Goal: Information Seeking & Learning: Stay updated

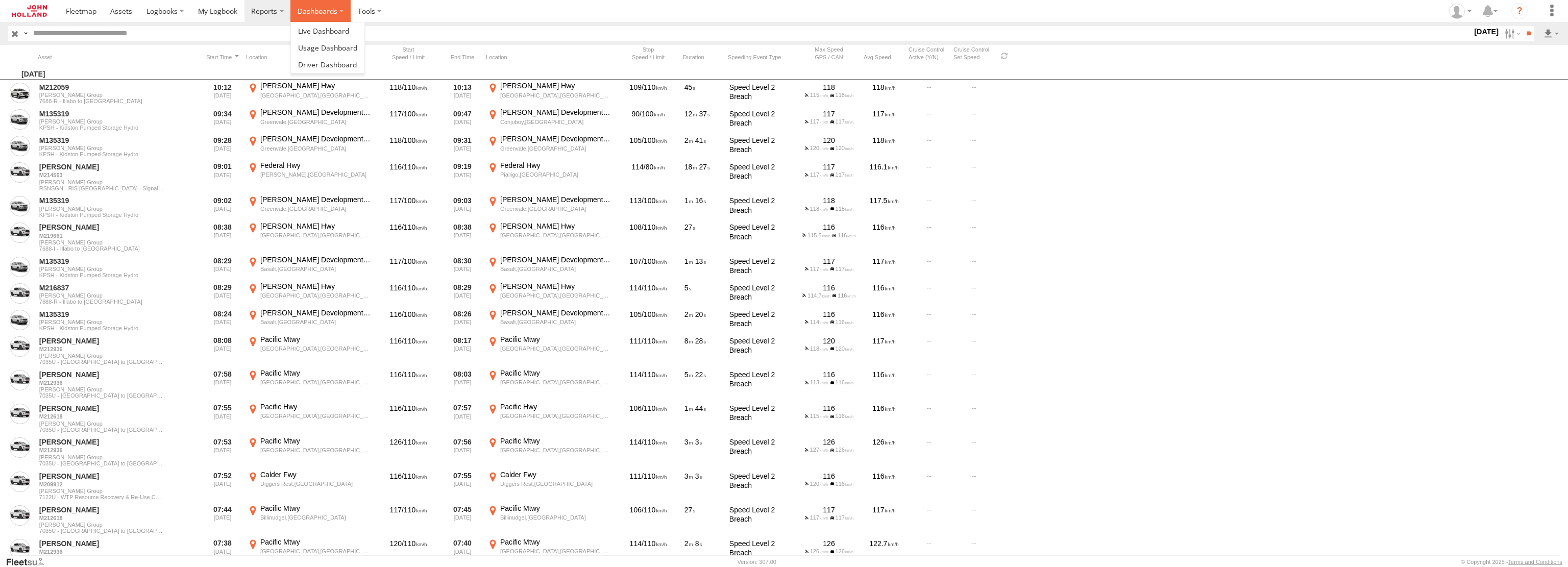
click at [324, 12] on label "Dashboards" at bounding box center [320, 11] width 60 height 22
click at [324, 32] on span at bounding box center [324, 31] width 51 height 10
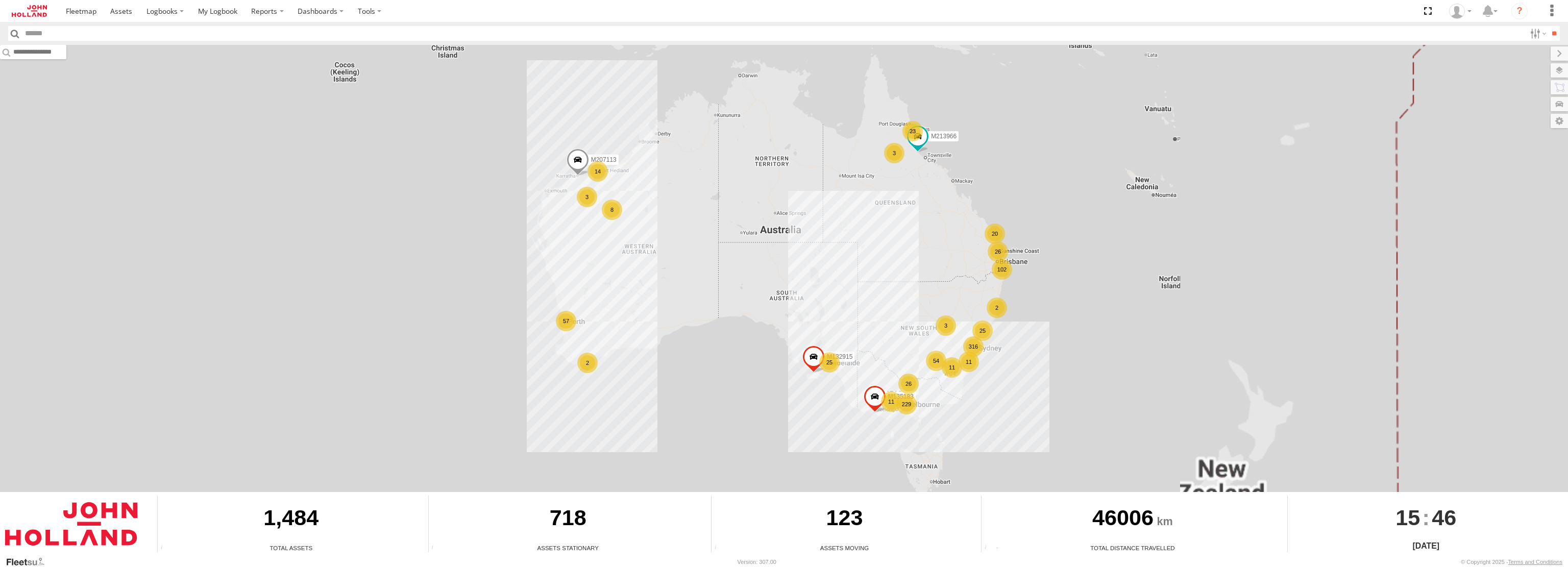
click at [807, 521] on div "123" at bounding box center [844, 519] width 266 height 48
click at [812, 549] on div "Assets Moving" at bounding box center [844, 548] width 266 height 9
click at [874, 400] on span at bounding box center [875, 398] width 23 height 27
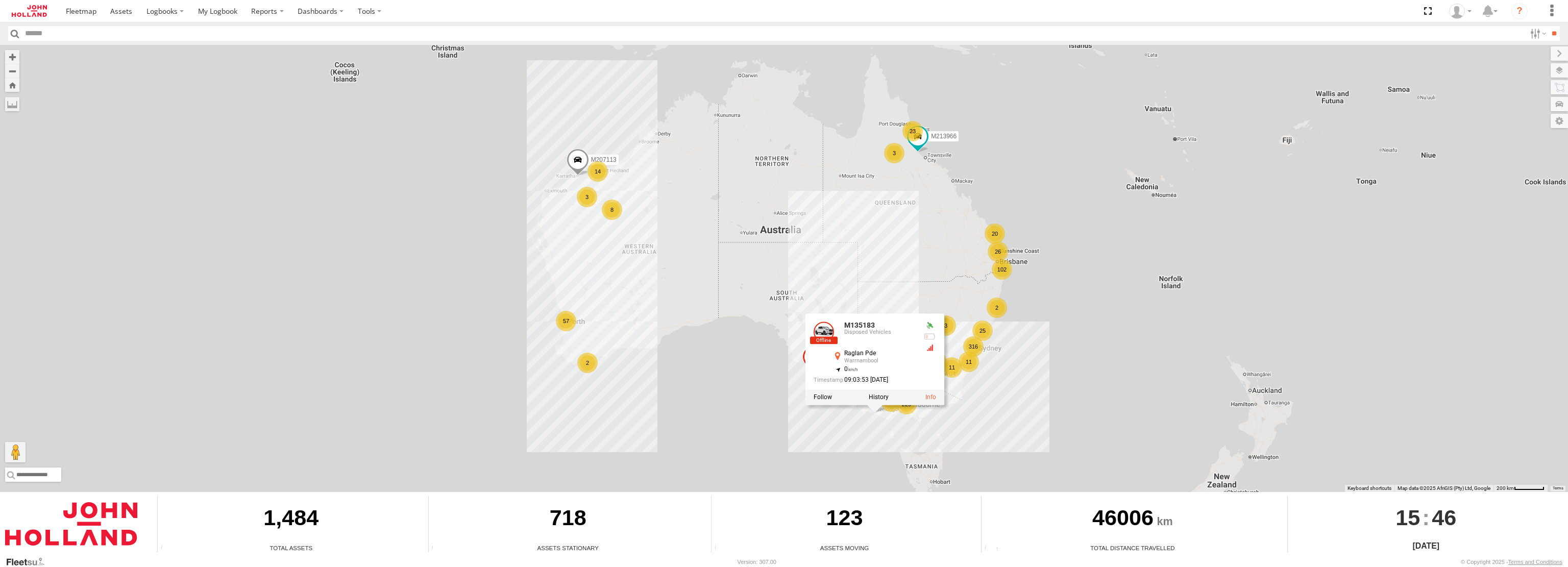
click at [852, 532] on div "123" at bounding box center [844, 519] width 266 height 48
click at [574, 156] on span at bounding box center [578, 162] width 23 height 27
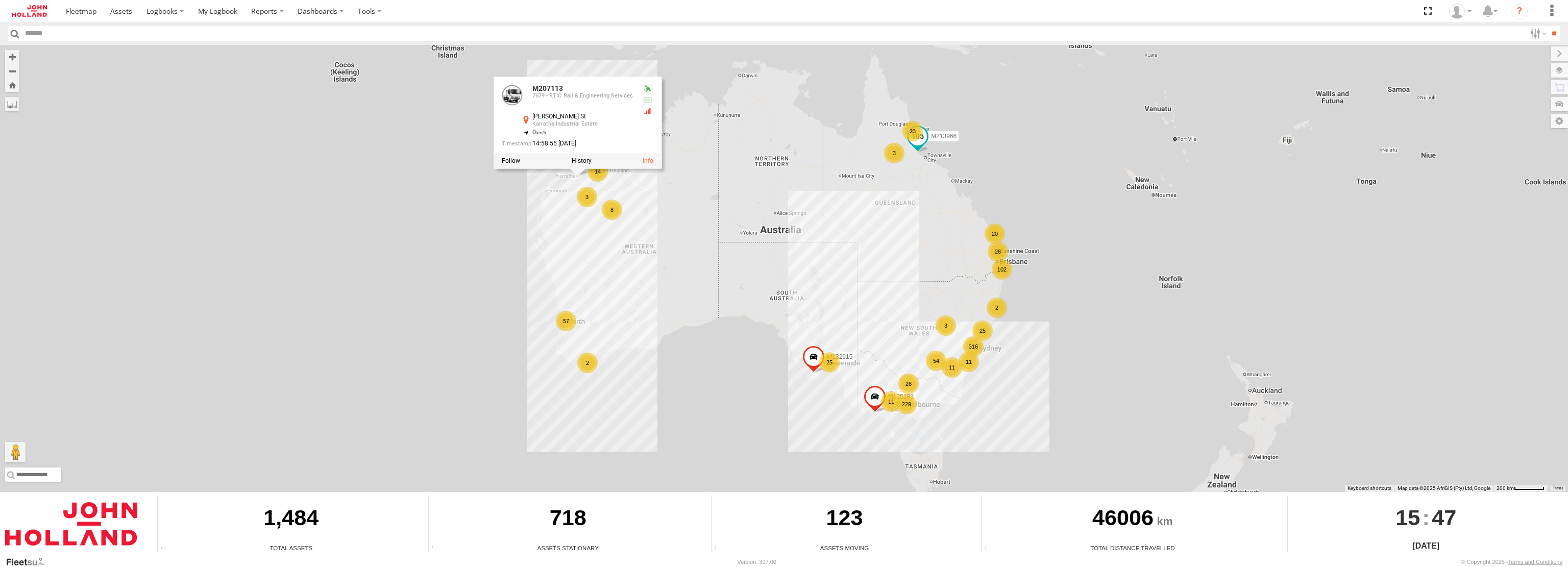
click at [924, 141] on span at bounding box center [918, 136] width 18 height 18
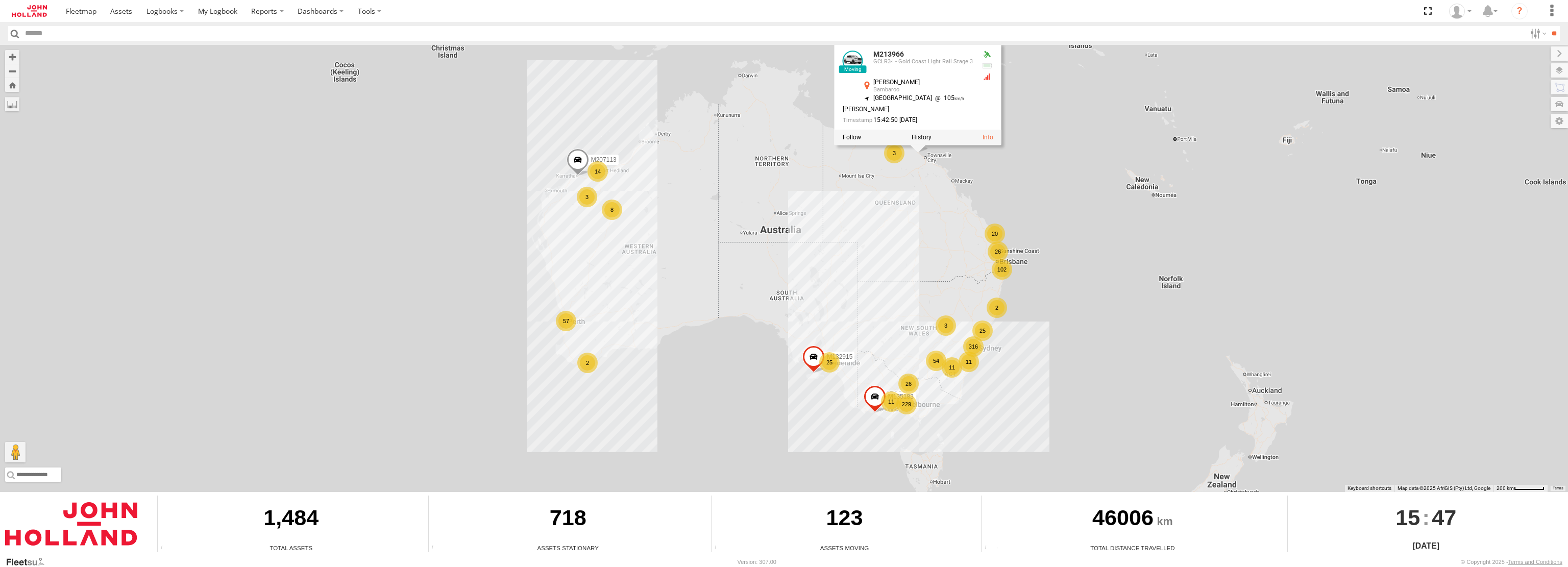
click at [1046, 248] on div "316 102 229 54 25 23 M132915 57 2 14 26 26 20 11 11 3 8 11 3 3 M213966 2 M13518…" at bounding box center [784, 268] width 1568 height 447
click at [947, 197] on div "316 102 229 54 25 23 M132915 57 2 14 26 26 20 11 11 3 8 11 3 3 M213966 2 M13518…" at bounding box center [784, 268] width 1568 height 447
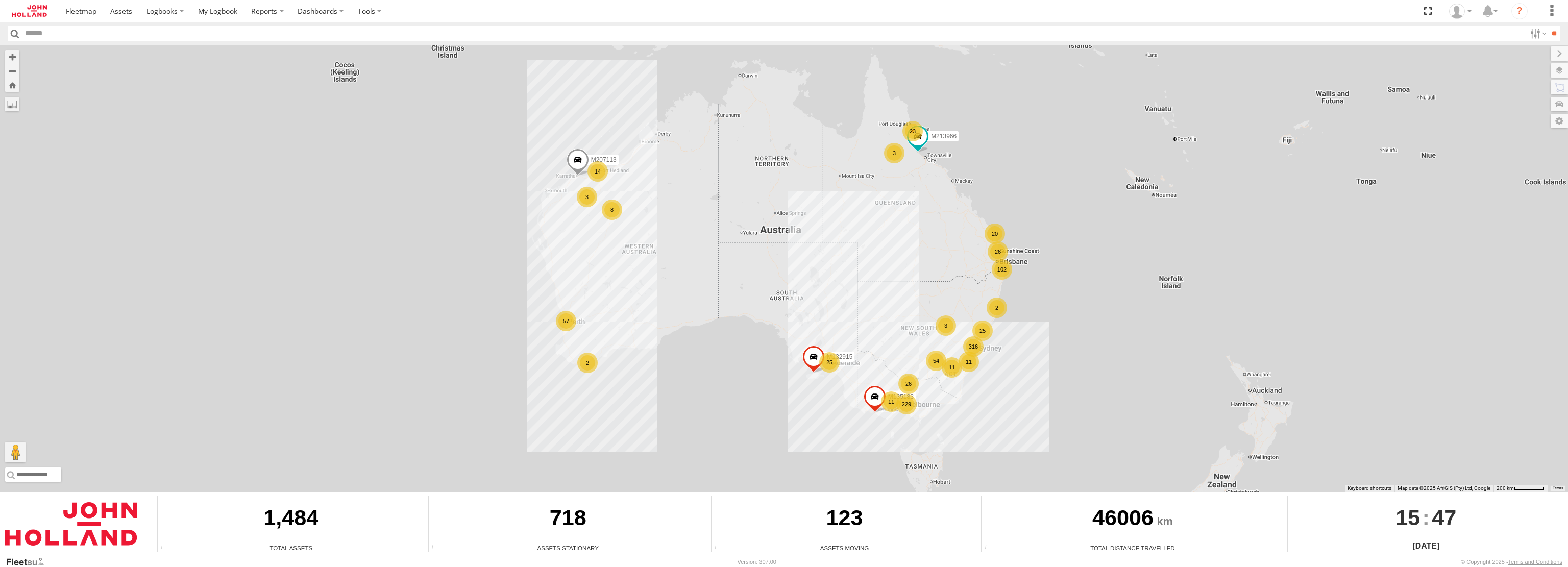
click at [892, 153] on div "3" at bounding box center [894, 153] width 21 height 21
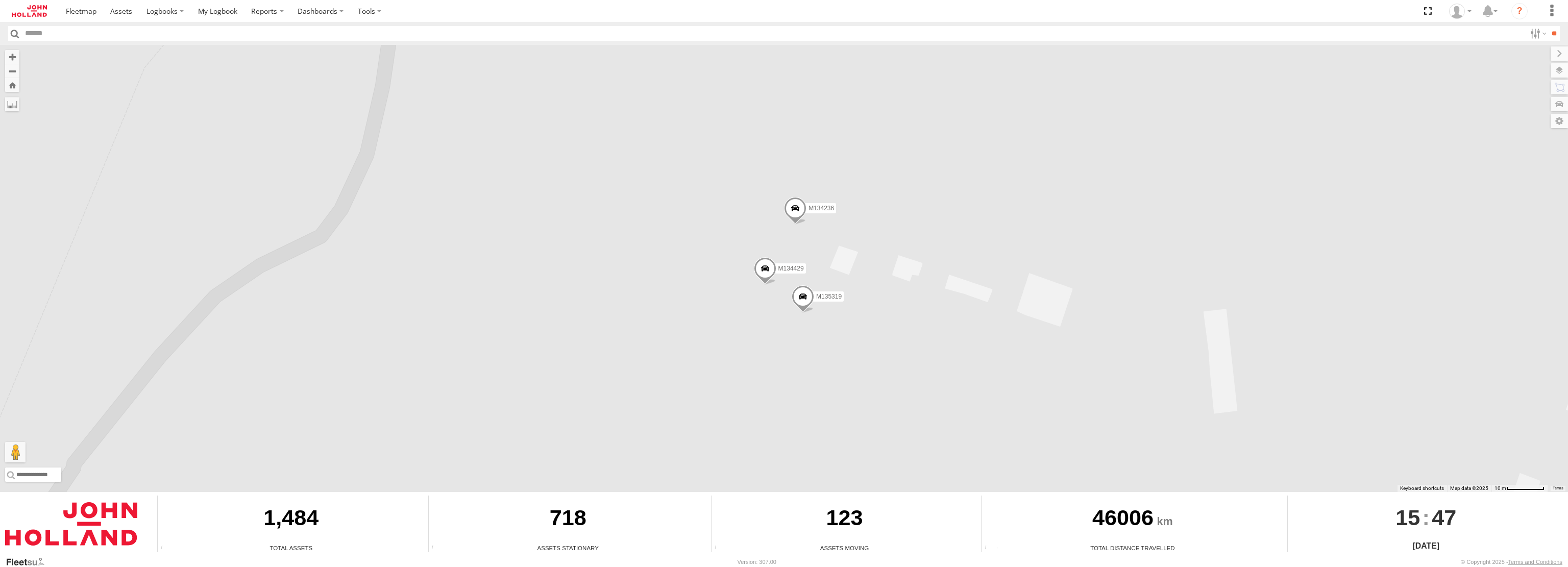
click at [796, 208] on span at bounding box center [795, 210] width 23 height 27
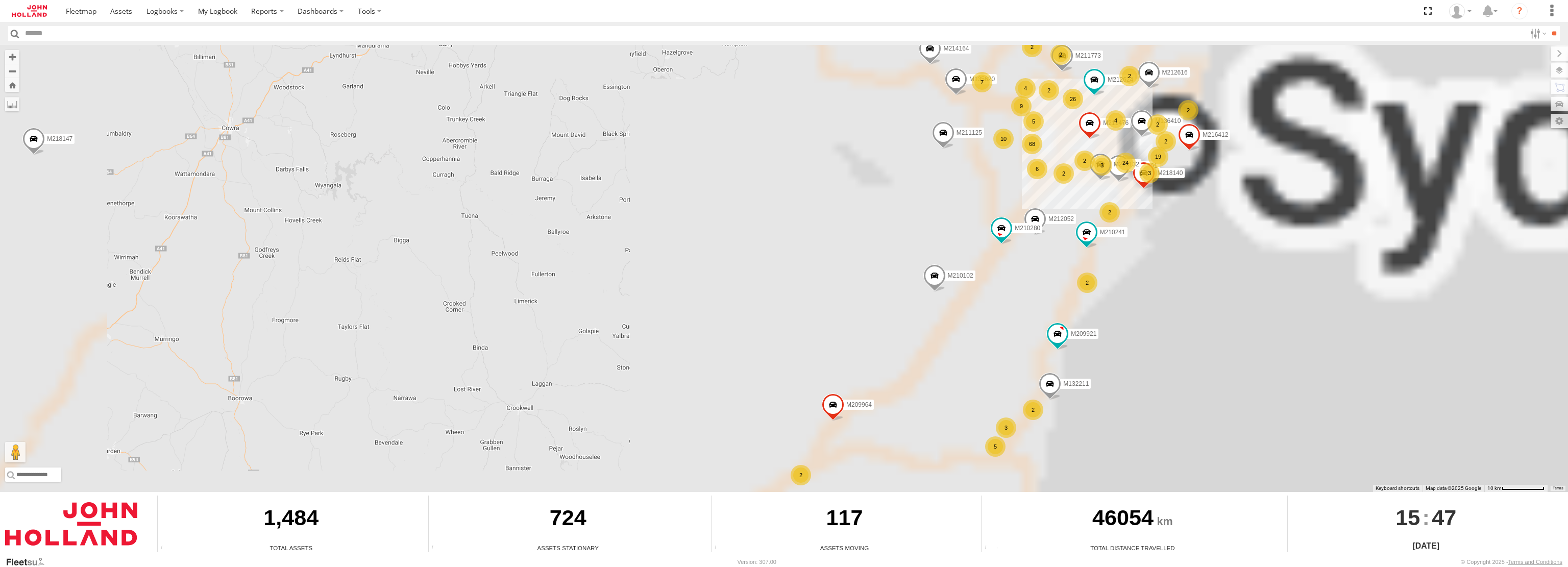
drag, startPoint x: 1216, startPoint y: 347, endPoint x: 880, endPoint y: 345, distance: 336.0
click at [881, 349] on div "M132915 M213966 M135183 M207113 M212052 M210102 M210280 M216412 M211125 M209964…" at bounding box center [784, 268] width 1568 height 447
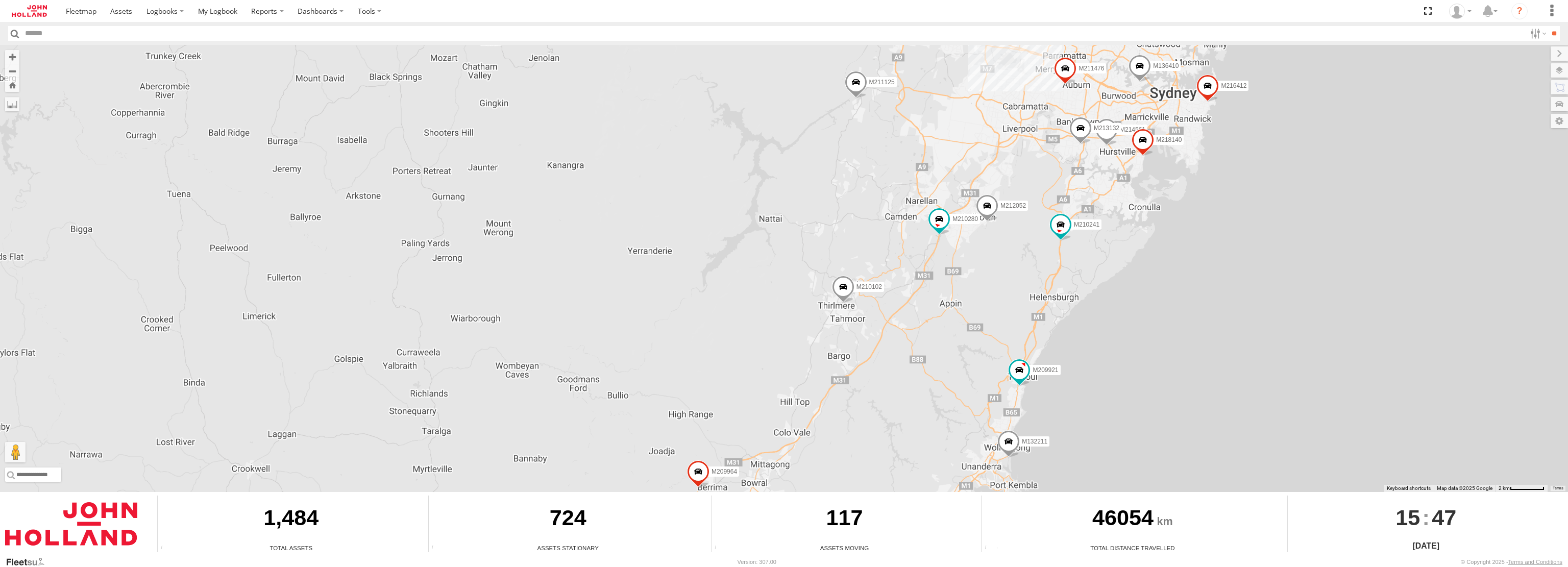
click at [1139, 245] on div "M132915 M213966 M135183 M207113 M212052 M210102 M210280 M216412 M211125 M209964…" at bounding box center [784, 268] width 1568 height 447
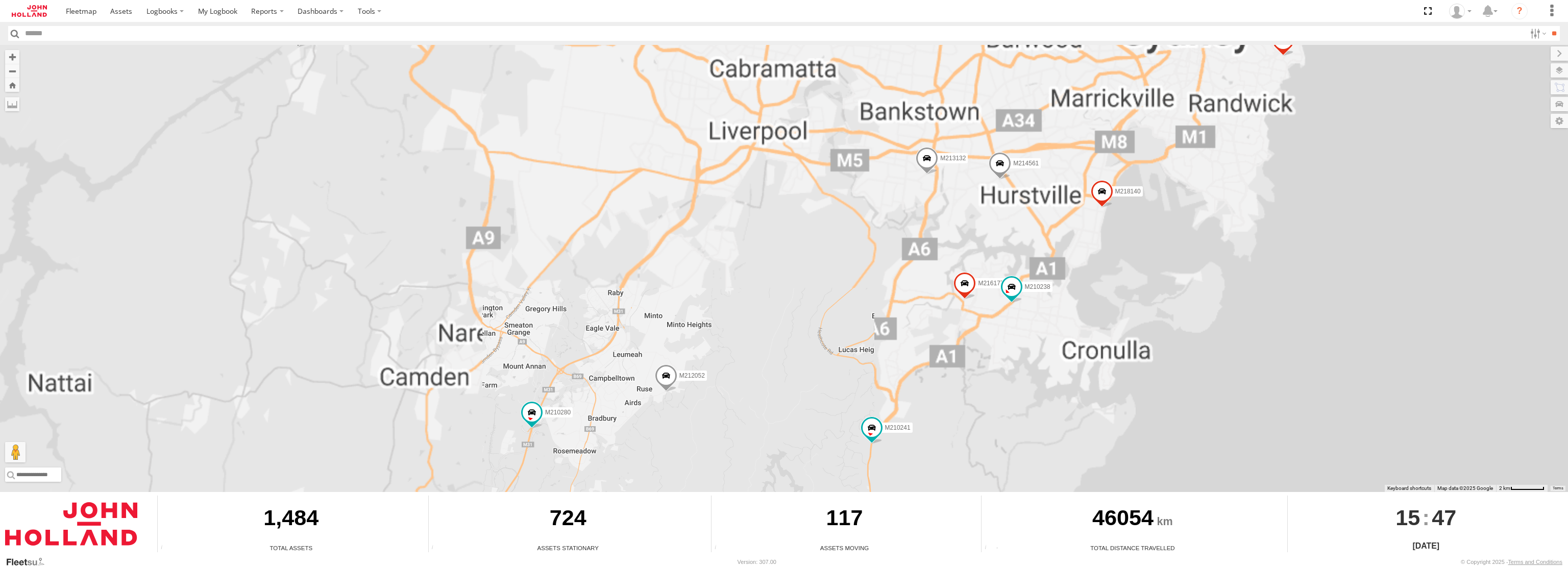
drag, startPoint x: 1142, startPoint y: 142, endPoint x: 1101, endPoint y: 385, distance: 246.4
click at [1101, 385] on div "M132915 M213966 M135183 M207113 M212052 M210102 M210280 M216412 M211125 M209964…" at bounding box center [784, 268] width 1568 height 447
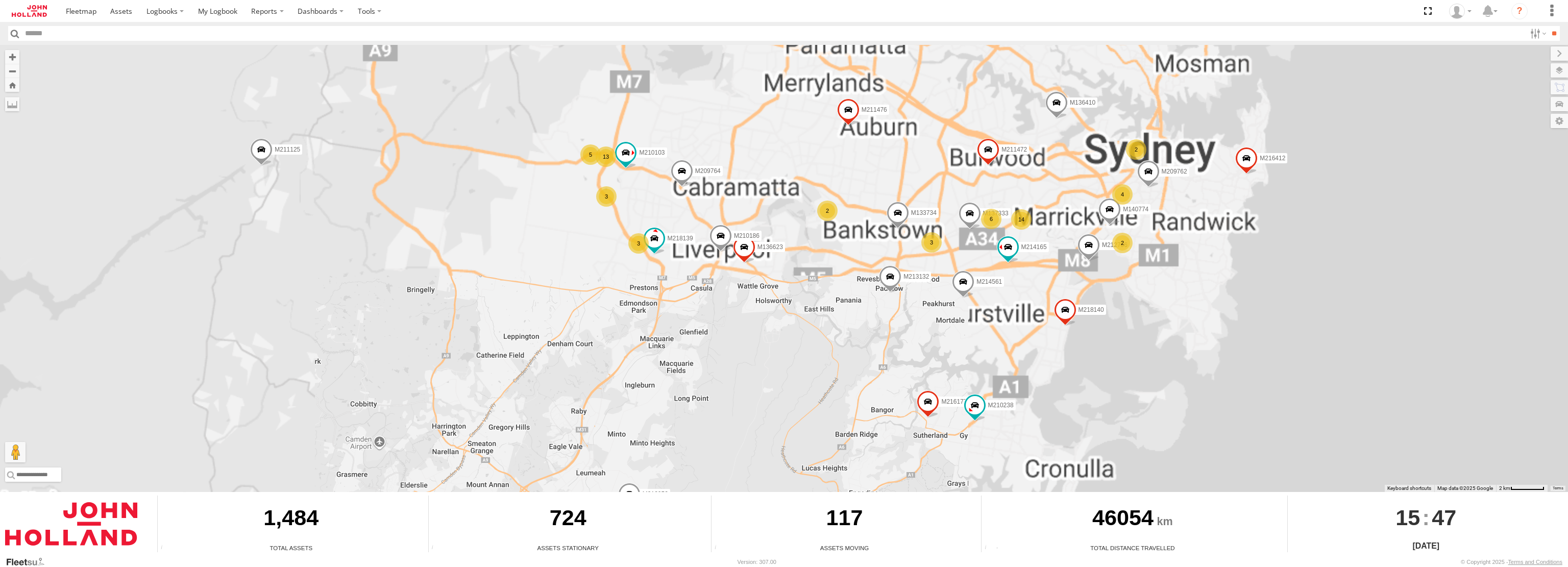
drag, startPoint x: 1150, startPoint y: 312, endPoint x: 1099, endPoint y: 457, distance: 153.7
click at [1099, 459] on div "M132915 M213966 M135183 M207113 M212052 M210102 M210280 M216412 M211125 M209964…" at bounding box center [784, 268] width 1568 height 447
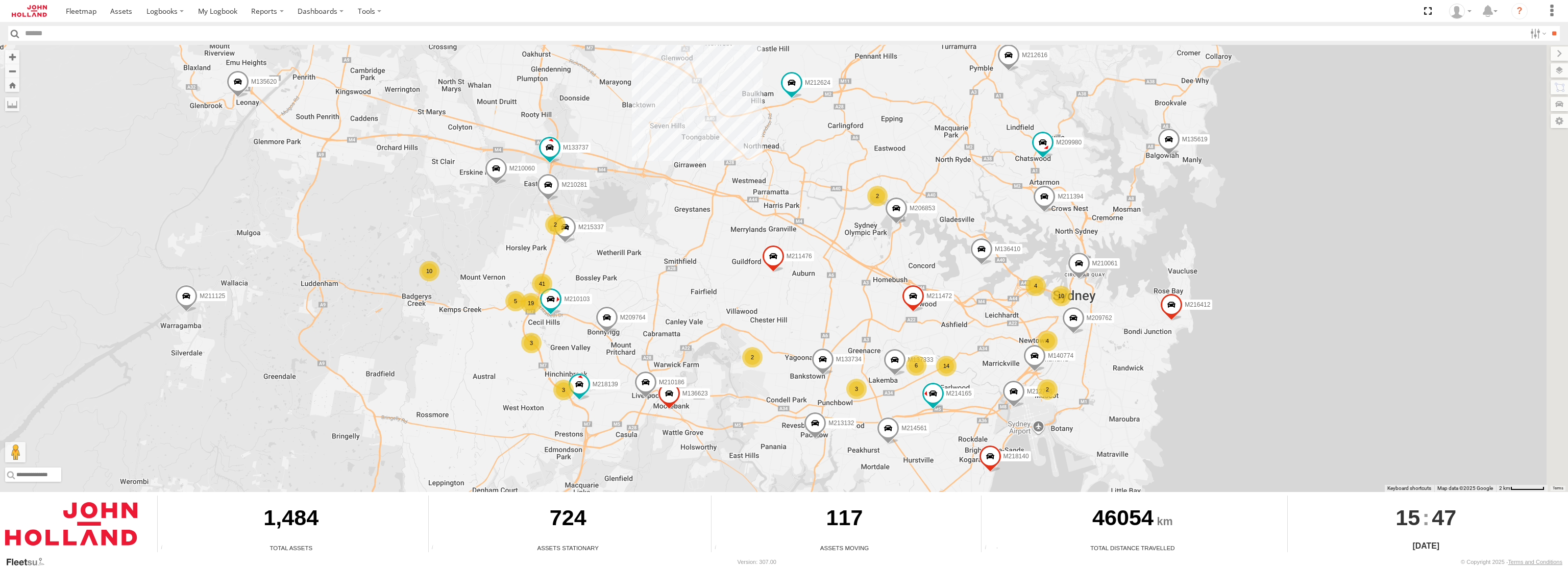
drag, startPoint x: 1158, startPoint y: 314, endPoint x: 1099, endPoint y: 436, distance: 135.5
click at [1099, 436] on div "M132915 M213966 M135183 M207113 M212052 M210102 M210280 M216412 M211125 M209964…" at bounding box center [784, 268] width 1568 height 447
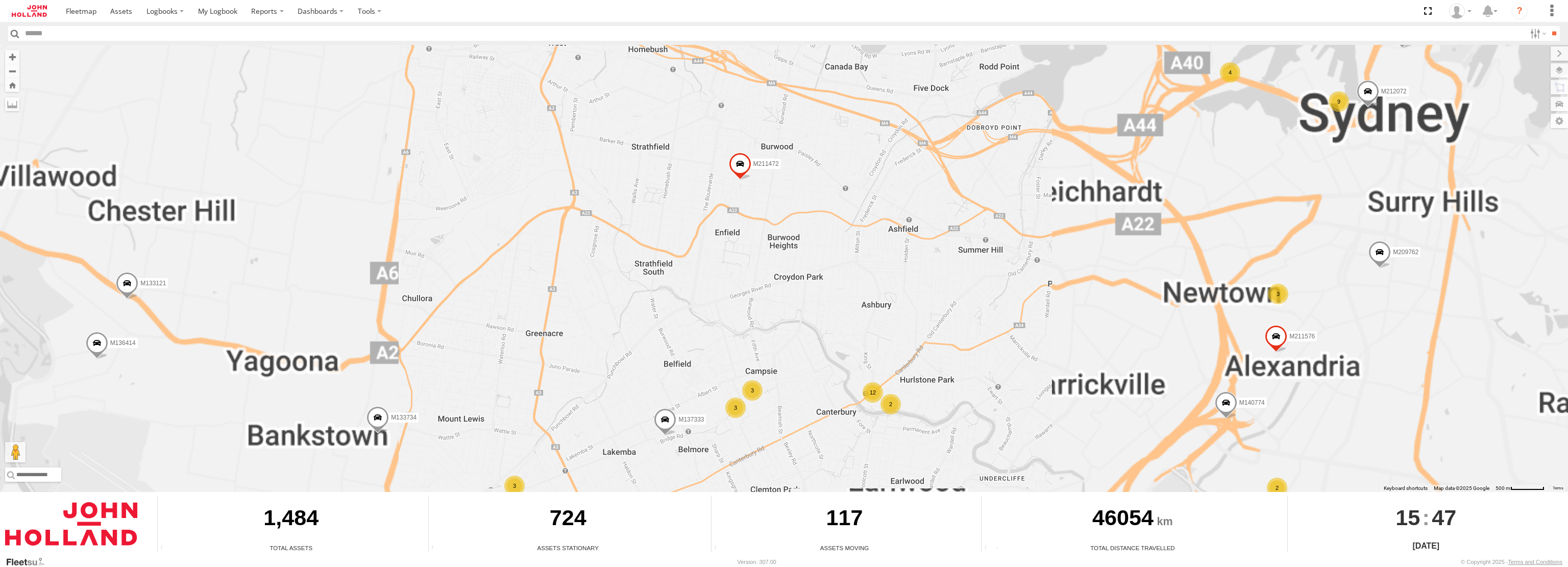
click at [1279, 336] on span at bounding box center [1276, 338] width 23 height 27
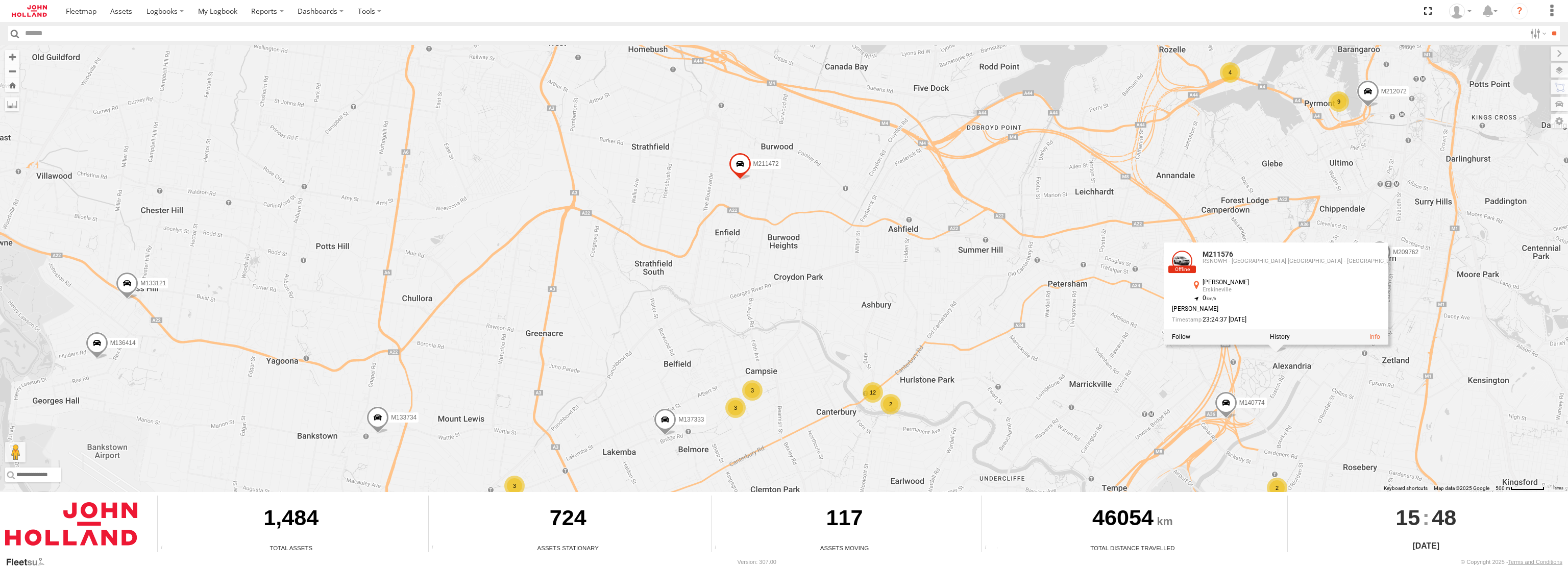
click at [1155, 352] on div "M132915 M213966 M135183 M207113 M212052 M210102 M210280 M216412 M211125 M209964…" at bounding box center [784, 268] width 1568 height 447
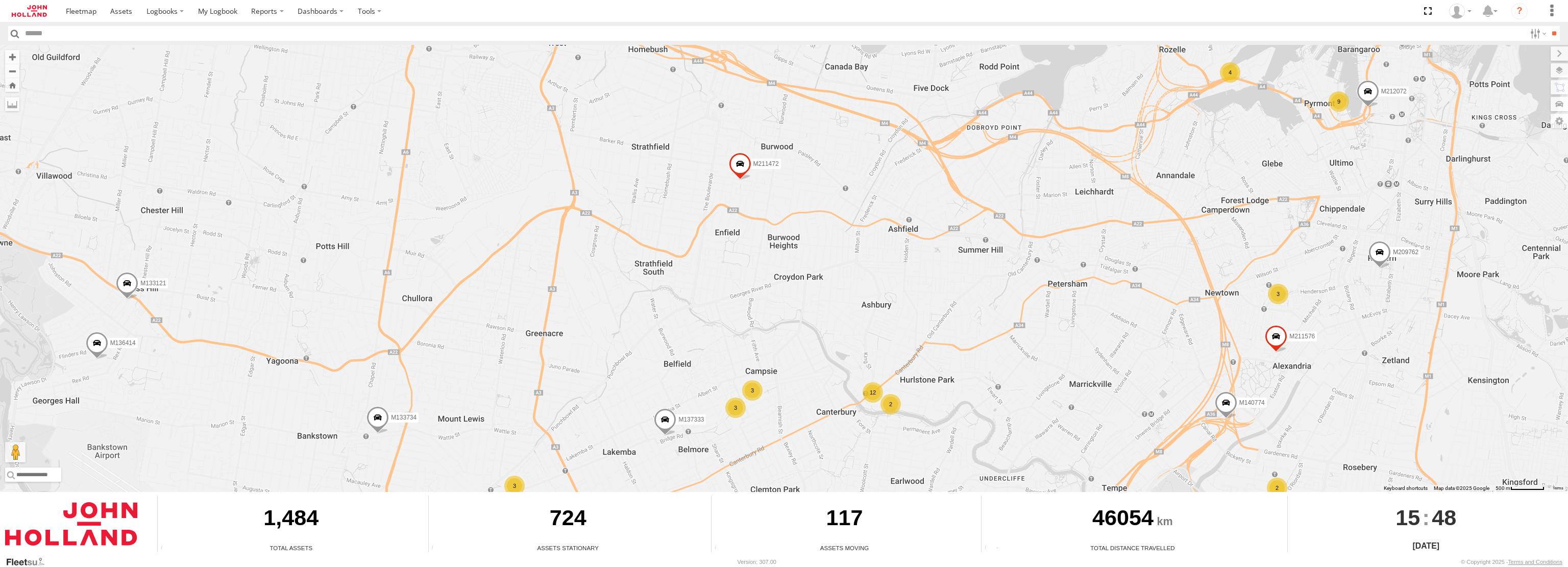
click at [1278, 299] on div "3" at bounding box center [1278, 294] width 21 height 21
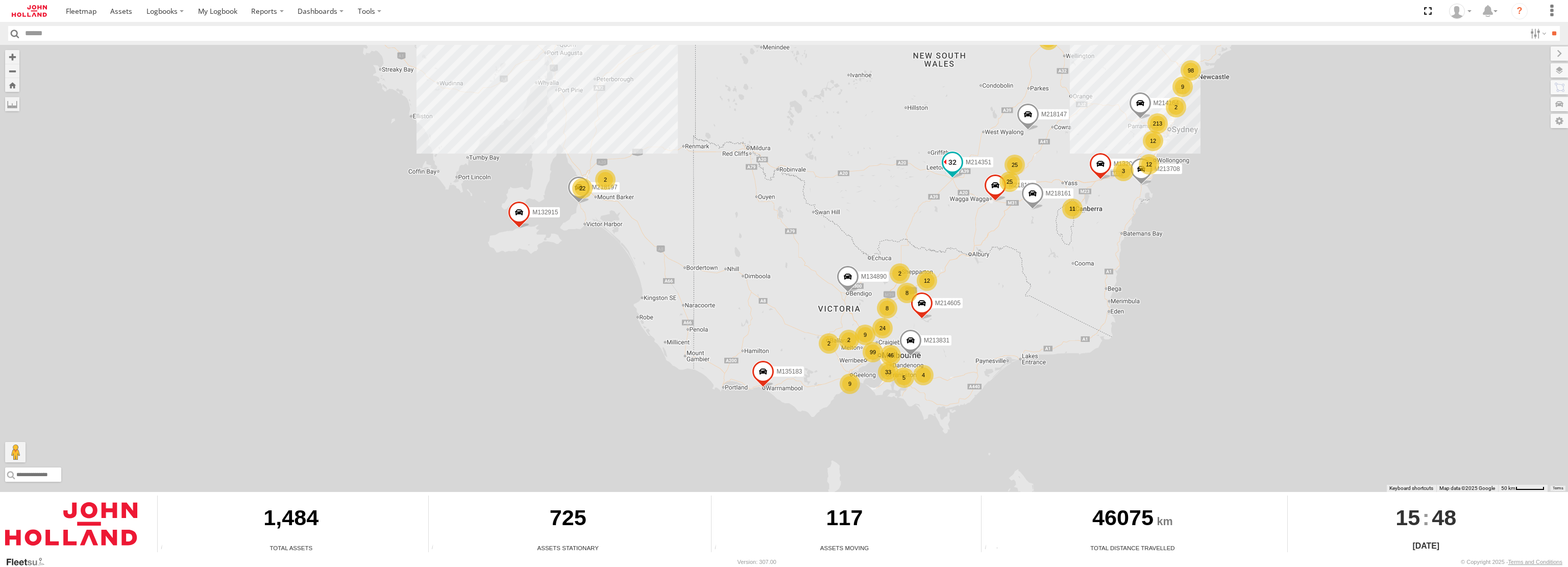
click at [955, 163] on span at bounding box center [953, 162] width 18 height 18
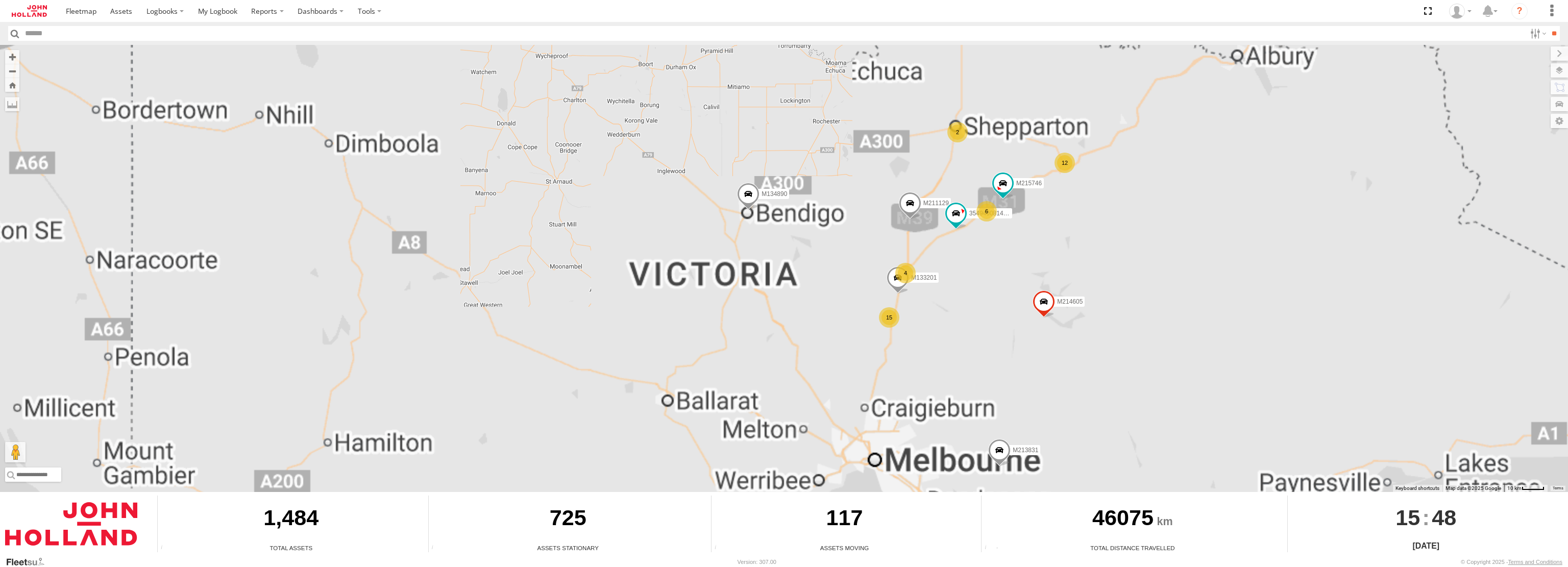
drag, startPoint x: 984, startPoint y: 313, endPoint x: 974, endPoint y: 181, distance: 132.4
click at [890, 134] on div "M132915 M213966 M135183 M207113 M214351 M134890 M137712 M214605 M218147 M212379…" at bounding box center [784, 268] width 1568 height 447
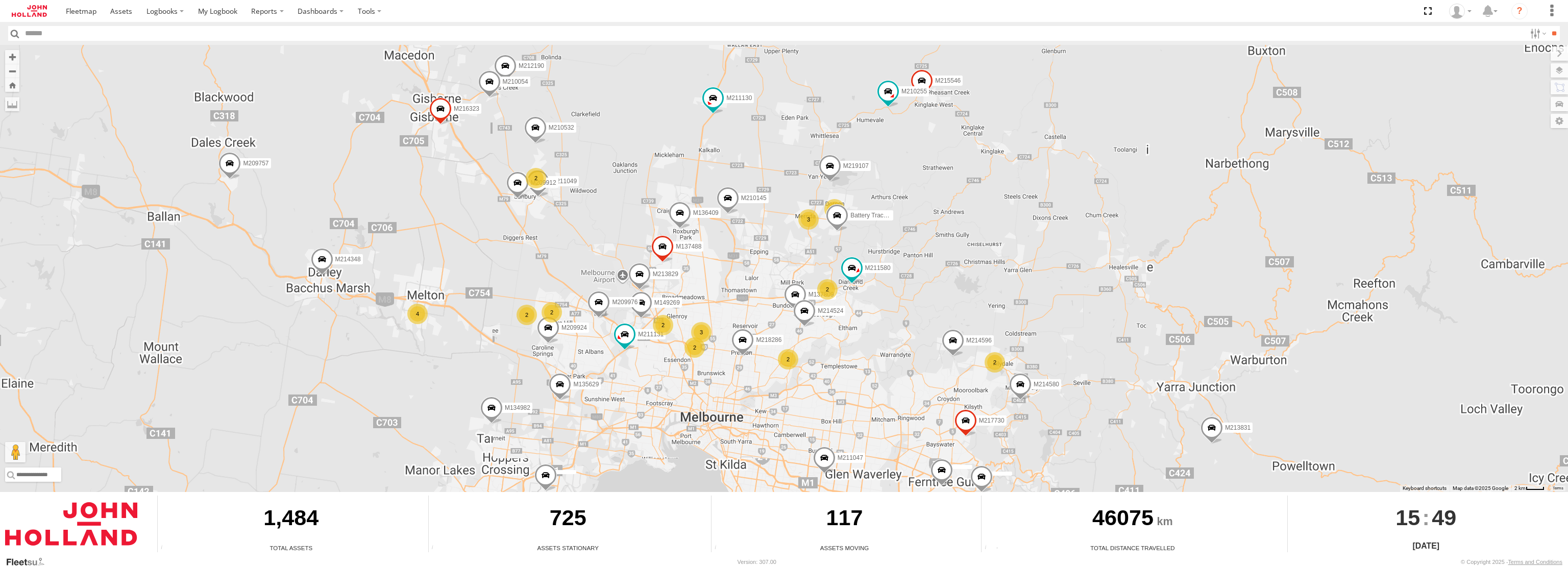
drag, startPoint x: 850, startPoint y: 447, endPoint x: 861, endPoint y: 301, distance: 146.4
click at [861, 301] on div "M132915 M213966 M135183 M207113 M214351 M134890 M137712 M214605 M218147 M212379…" at bounding box center [784, 268] width 1568 height 447
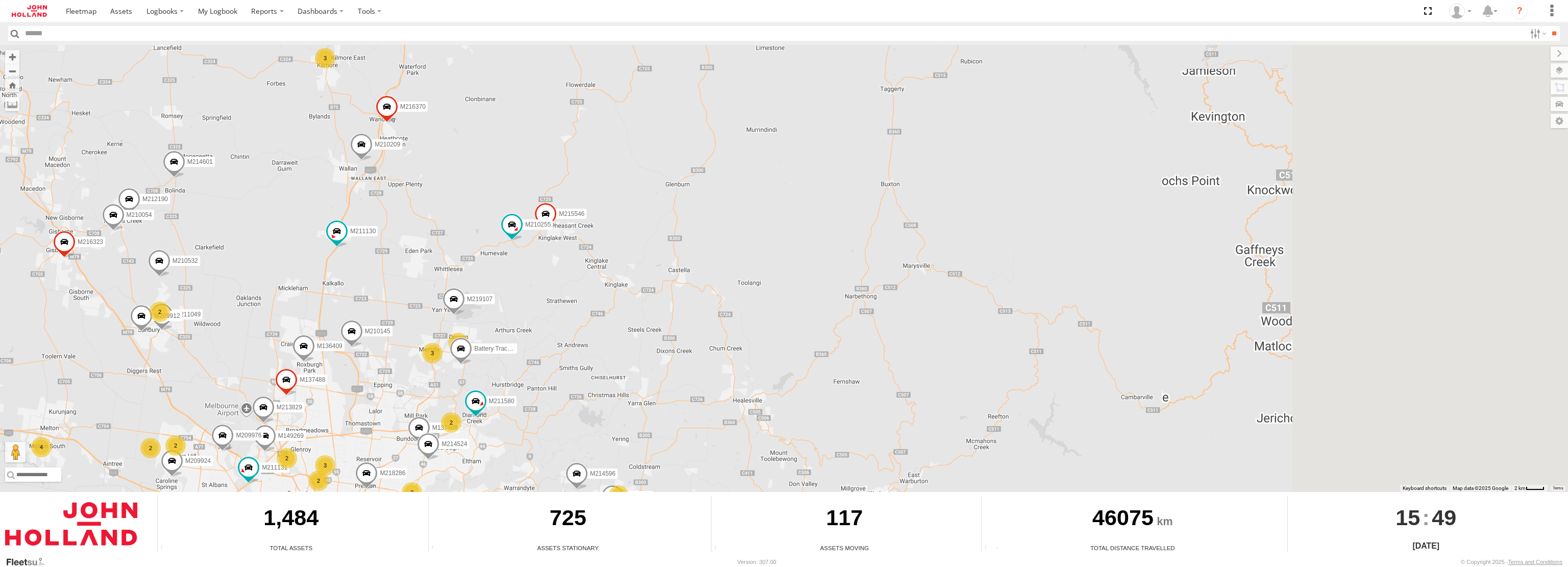
drag, startPoint x: 1247, startPoint y: 277, endPoint x: 815, endPoint y: 417, distance: 454.1
click at [805, 432] on div "M132915 M213966 M135183 M207113 M214351 M134890 M137712 M214605 M218147 M212379…" at bounding box center [784, 268] width 1568 height 447
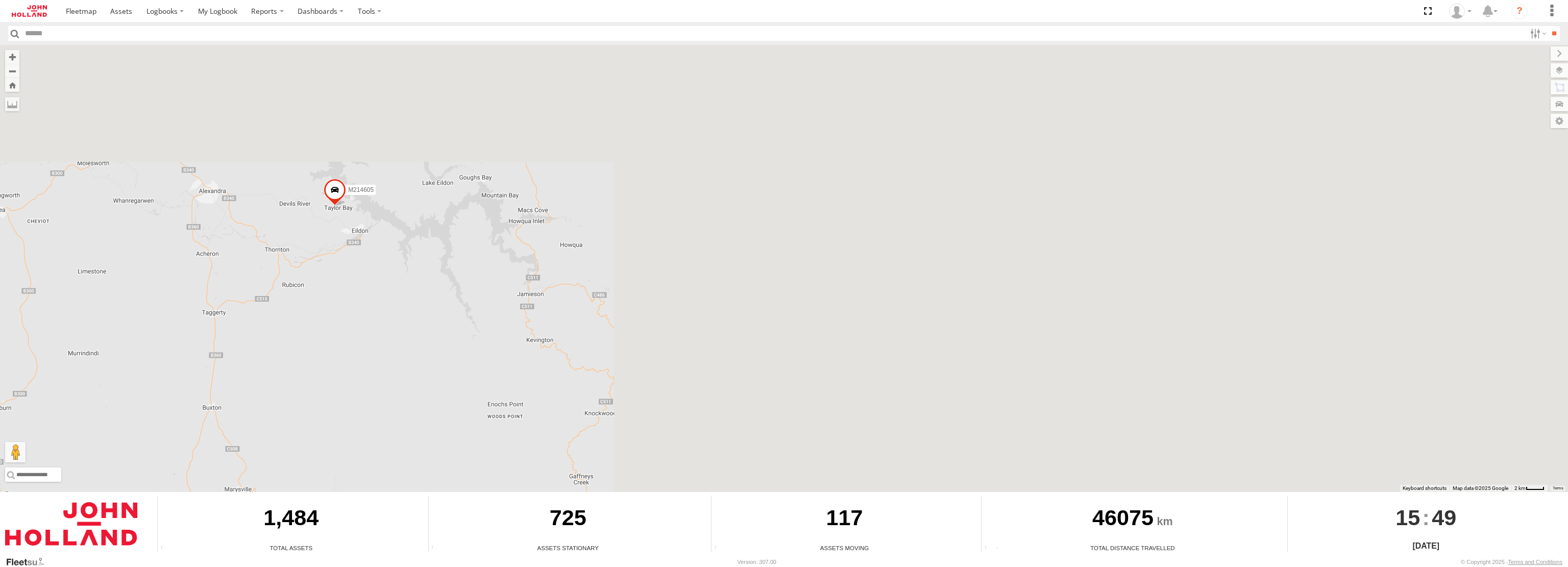
drag, startPoint x: 739, startPoint y: 304, endPoint x: 583, endPoint y: 387, distance: 176.7
click at [550, 408] on div "M132915 M213966 M135183 M207113 M214351 M134890 M137712 M214605 M218147 M212379…" at bounding box center [784, 268] width 1568 height 447
drag, startPoint x: 891, startPoint y: 212, endPoint x: 523, endPoint y: 426, distance: 425.7
click at [523, 426] on div "M132915 M213966 M135183 M207113 M214351 M134890 M137712 M214605 M218147 M212379…" at bounding box center [784, 268] width 1568 height 447
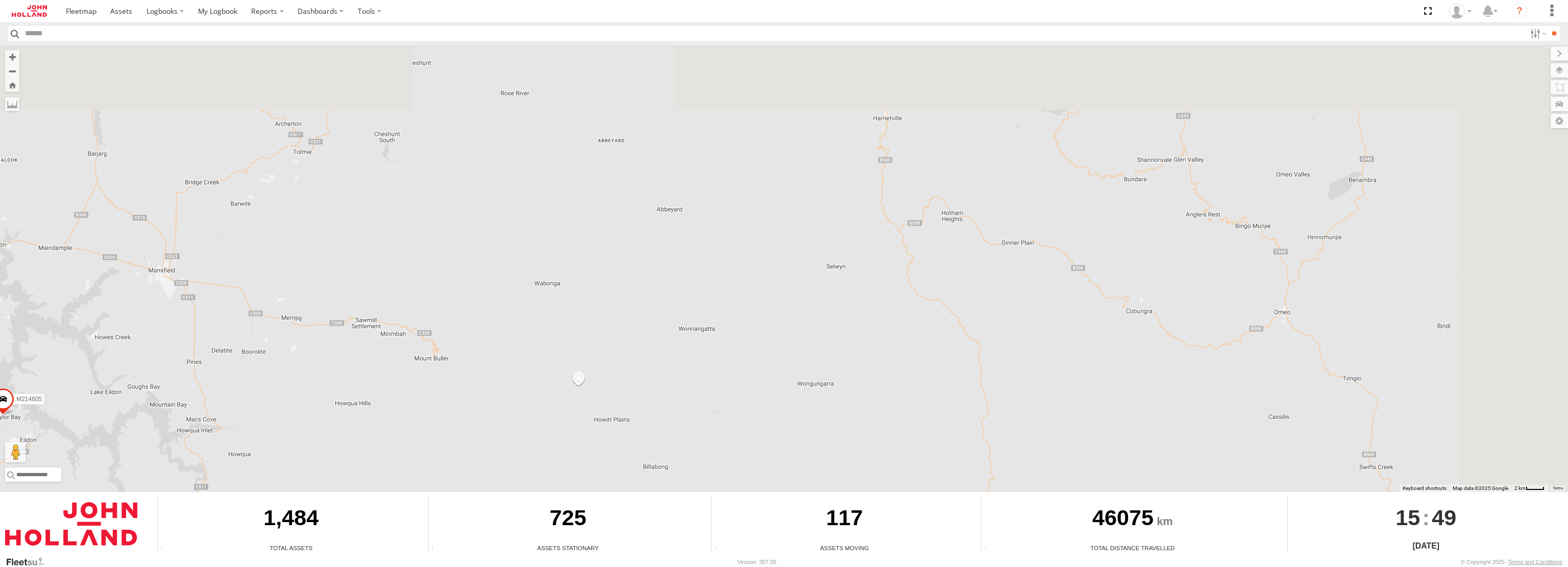
drag, startPoint x: 914, startPoint y: 176, endPoint x: 432, endPoint y: 365, distance: 517.7
click at [348, 393] on div "M132915 M213966 M135183 M207113 M214351 M134890 M137712 M214605 M218147 M212379…" at bounding box center [784, 268] width 1568 height 447
drag, startPoint x: 1048, startPoint y: 183, endPoint x: 435, endPoint y: 424, distance: 658.7
click at [321, 482] on div "M132915 M213966 M135183 M207113 M214351 M134890 M137712 M214605 M218147 M212379…" at bounding box center [784, 268] width 1568 height 447
drag, startPoint x: 870, startPoint y: 162, endPoint x: 341, endPoint y: 365, distance: 566.6
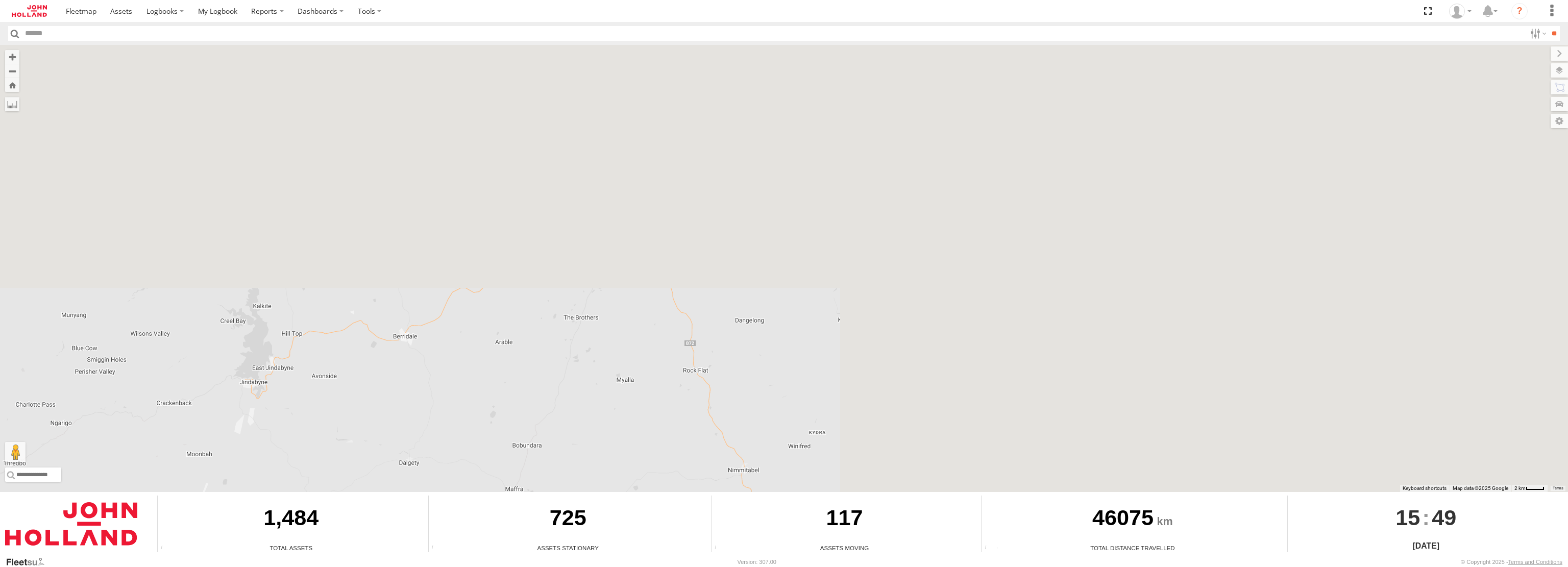
click at [337, 381] on div "M132915 M213966 M135183 M207113 M214351 M134890 M137712 M214605 M218147 M212379…" at bounding box center [784, 268] width 1568 height 447
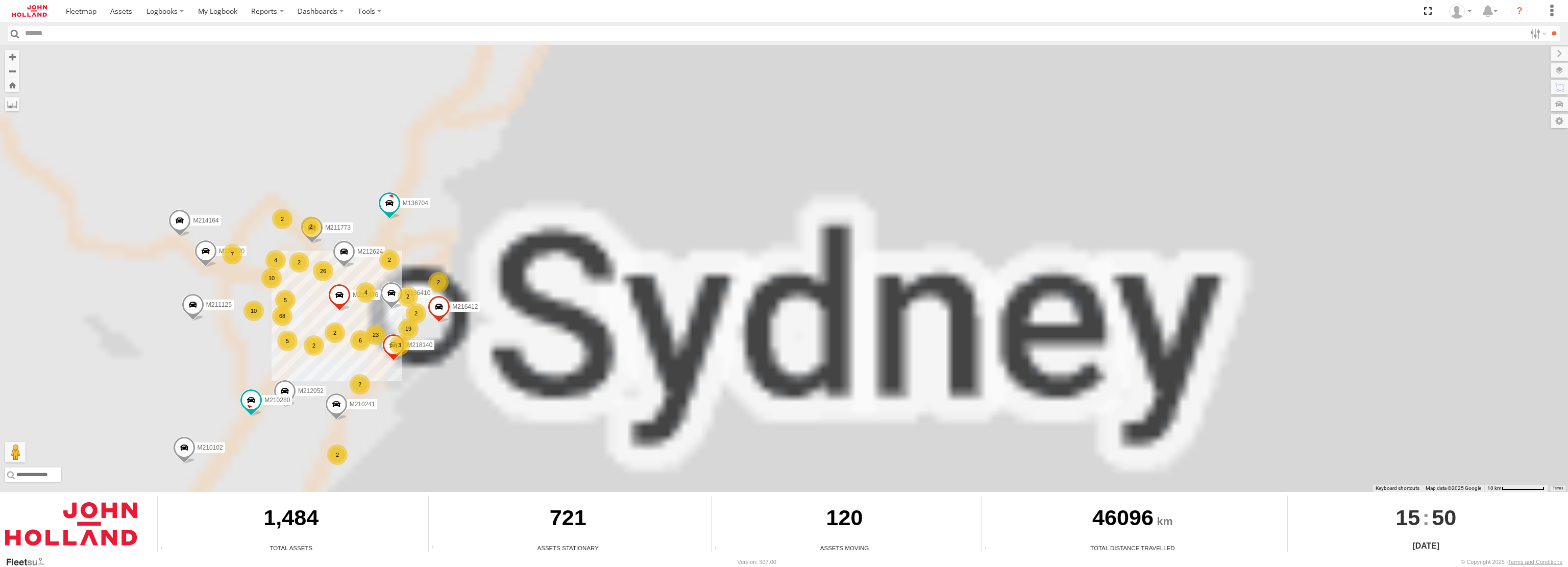
drag, startPoint x: 870, startPoint y: 210, endPoint x: 813, endPoint y: 457, distance: 253.5
click at [814, 465] on div "M132915 M213966 M135183 M207113 M132081 M210102 M213708 M218412 M211125 M209921…" at bounding box center [784, 268] width 1568 height 447
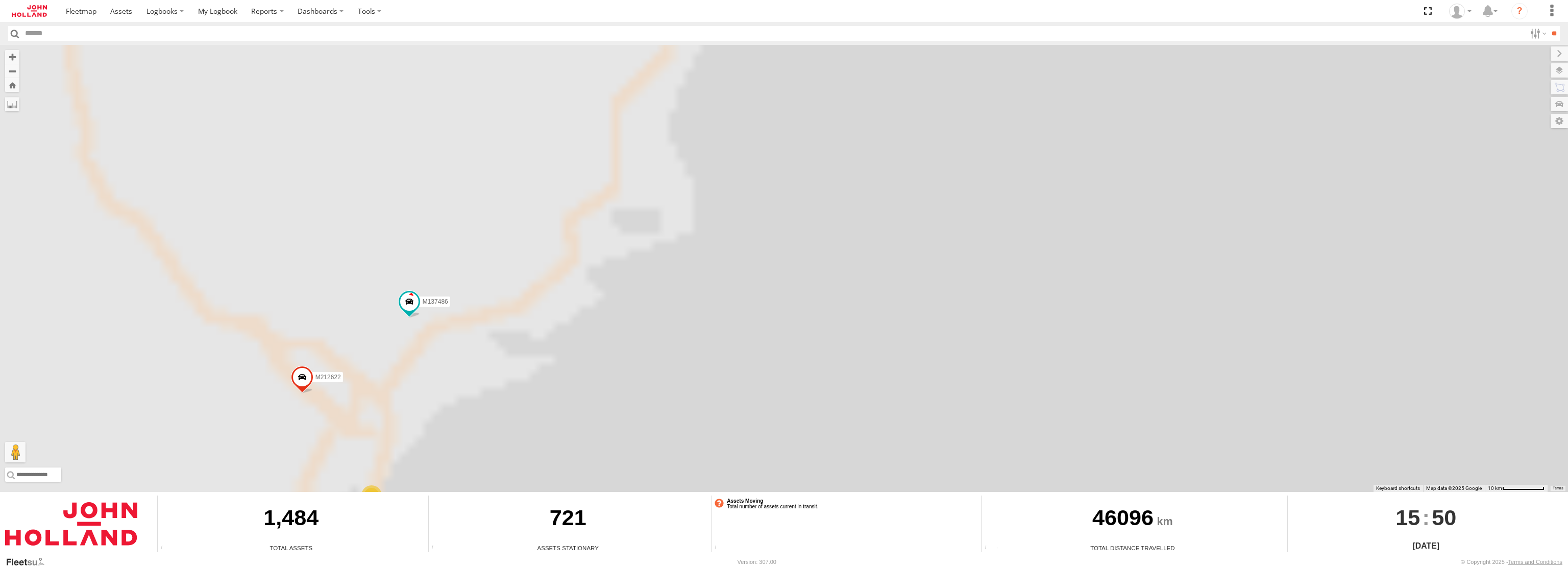
drag, startPoint x: 902, startPoint y: 97, endPoint x: 695, endPoint y: 535, distance: 484.5
click at [696, 561] on body at bounding box center [784, 284] width 1568 height 567
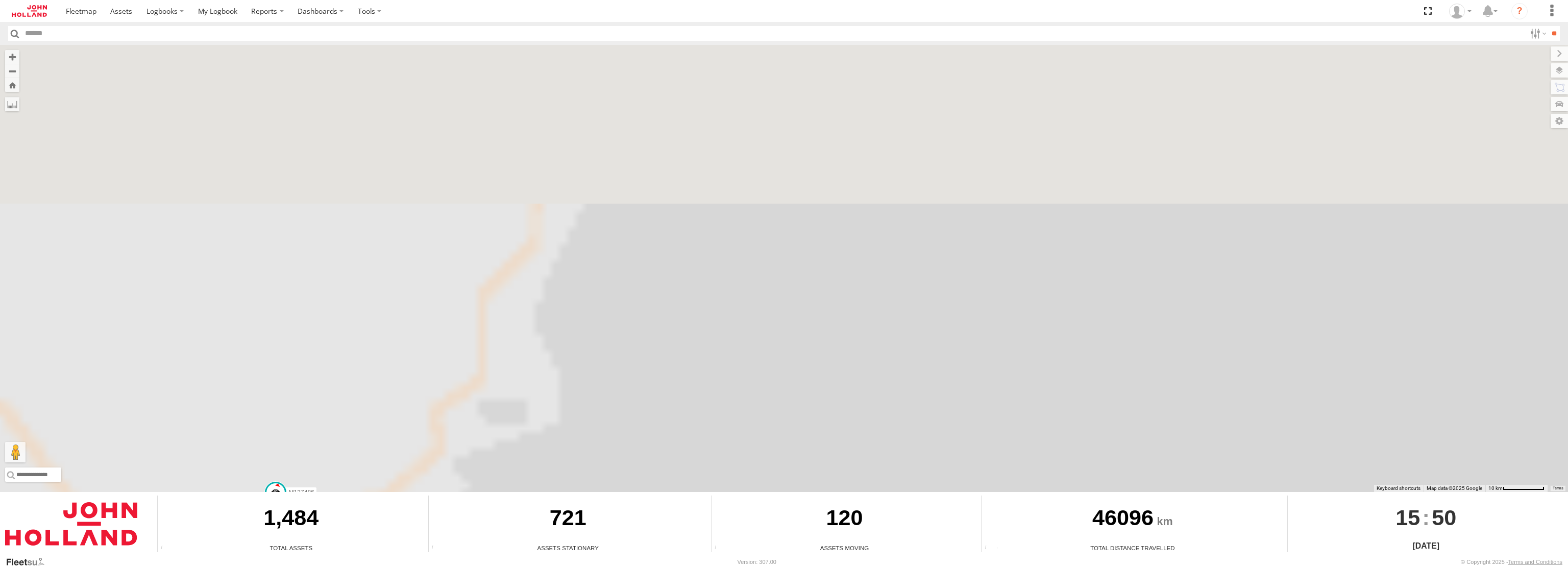
drag, startPoint x: 721, startPoint y: 444, endPoint x: 657, endPoint y: 488, distance: 77.7
click at [660, 500] on div "To navigate the map with touch gestures double-tap and hold your finger on the …" at bounding box center [784, 300] width 1568 height 510
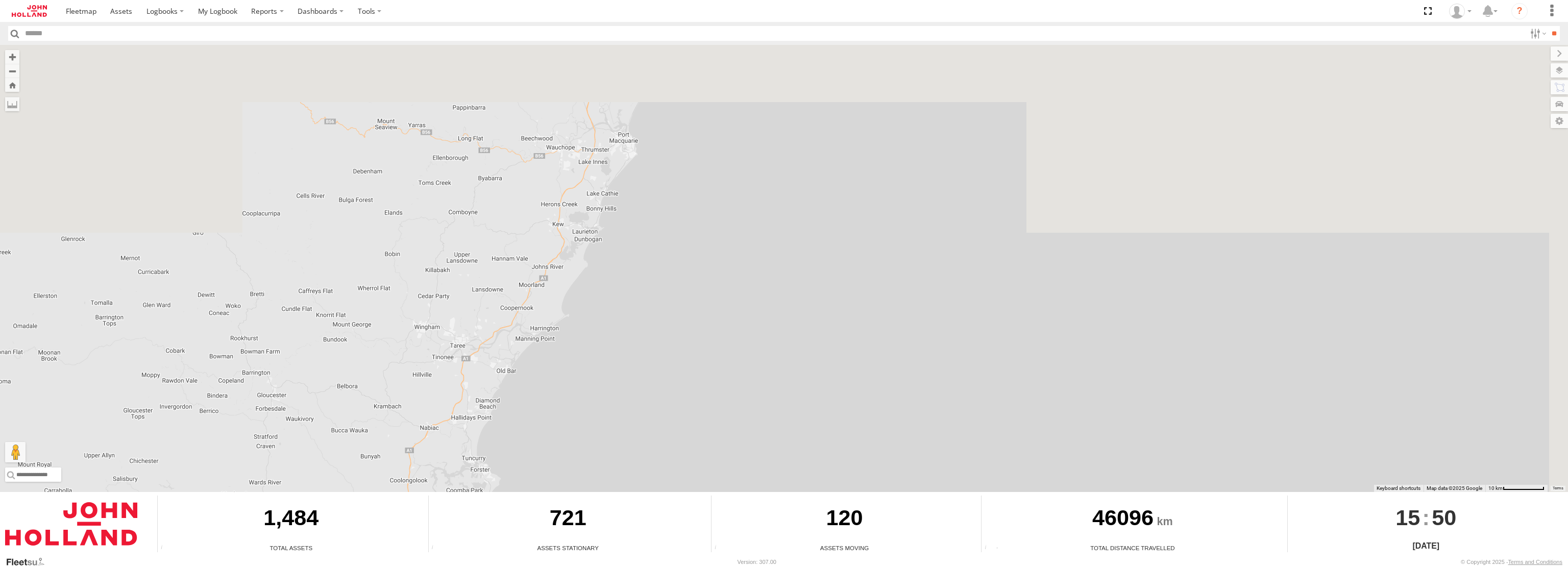
drag, startPoint x: 743, startPoint y: 206, endPoint x: 673, endPoint y: 367, distance: 175.6
click at [673, 367] on div "M132915 M213966 M135183 M207113 M132081 M210102 M213708 M218412 M211125 M209921…" at bounding box center [784, 268] width 1568 height 447
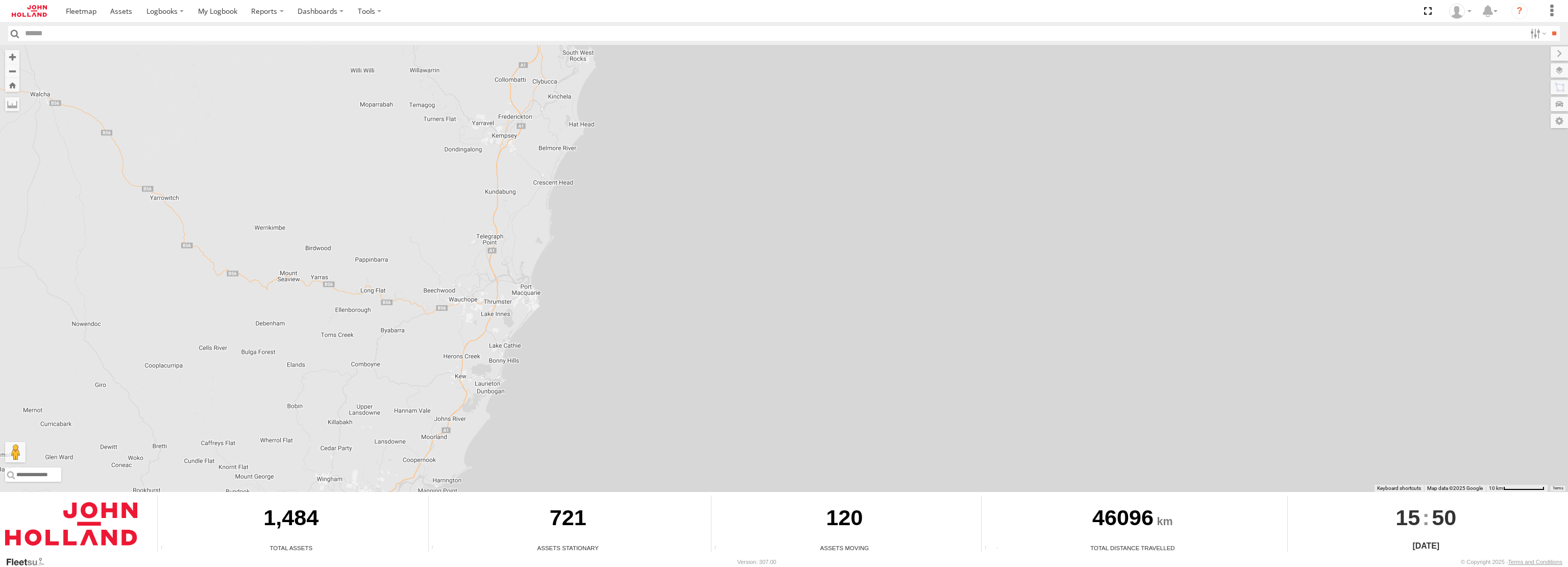
drag, startPoint x: 717, startPoint y: 210, endPoint x: 621, endPoint y: 170, distance: 104.0
click at [617, 364] on div "M132915 M213966 M135183 M207113 M132081 M210102 M213708 M218412 M211125 M209921…" at bounding box center [784, 268] width 1568 height 447
drag, startPoint x: 597, startPoint y: 220, endPoint x: 729, endPoint y: -49, distance: 299.6
click at [729, 0] on html at bounding box center [784, 284] width 1568 height 567
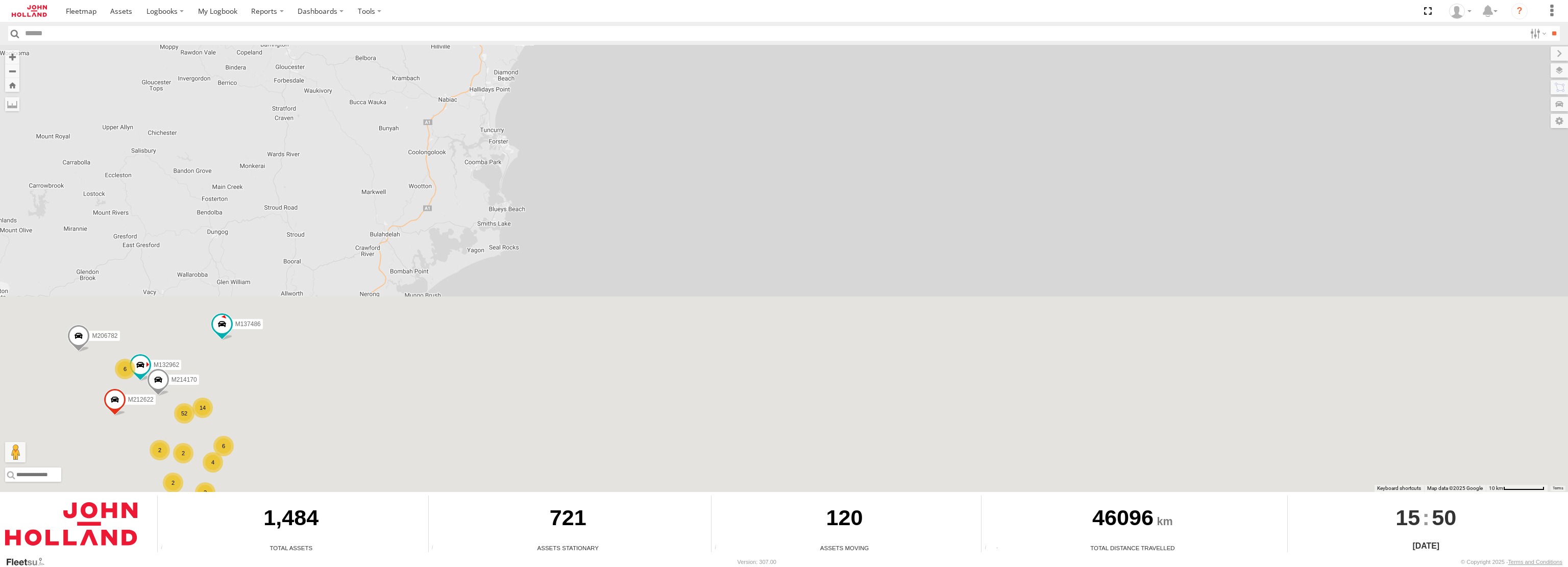
drag, startPoint x: 568, startPoint y: 350, endPoint x: 609, endPoint y: 68, distance: 285.0
click at [609, 68] on div "M132915 M213966 M135183 M207113 M132081 M210102 M213708 M218412 M211125 M209921…" at bounding box center [784, 268] width 1568 height 447
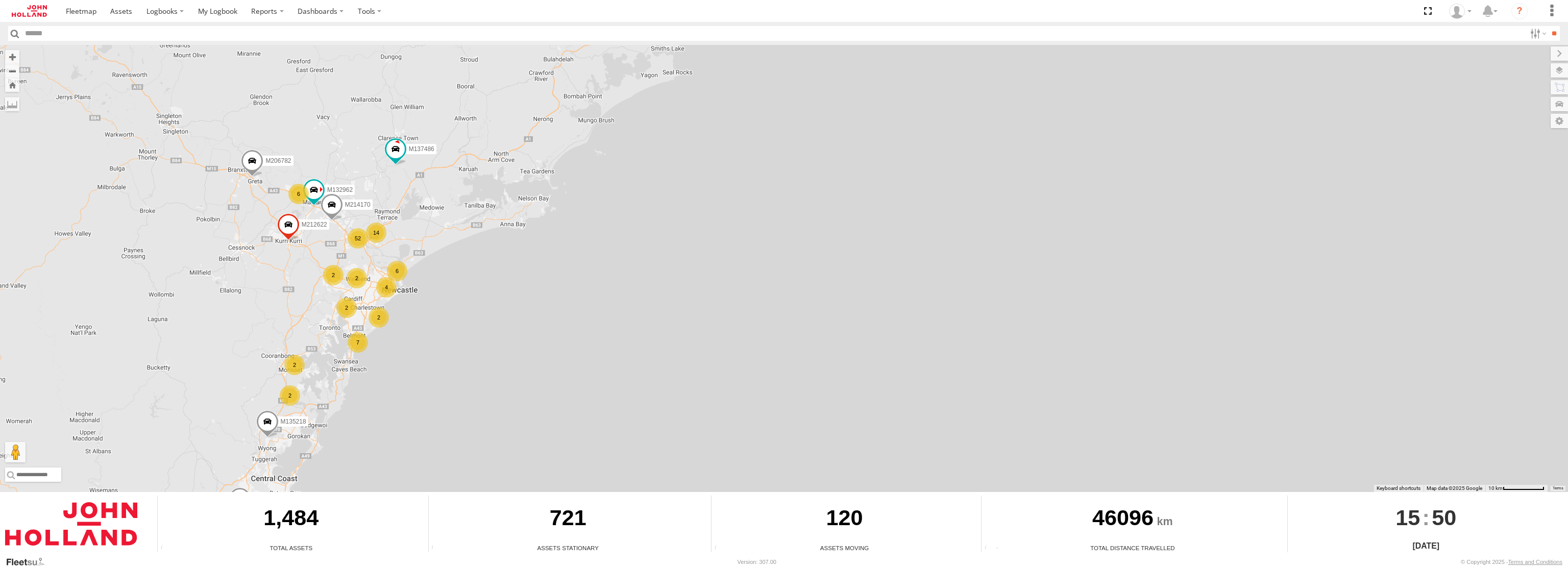
drag, startPoint x: 474, startPoint y: 344, endPoint x: 645, endPoint y: 179, distance: 237.6
click at [645, 179] on div "M132915 M213966 M135183 M207113 M132081 M210102 M213708 M218412 M211125 M209921…" at bounding box center [784, 268] width 1568 height 447
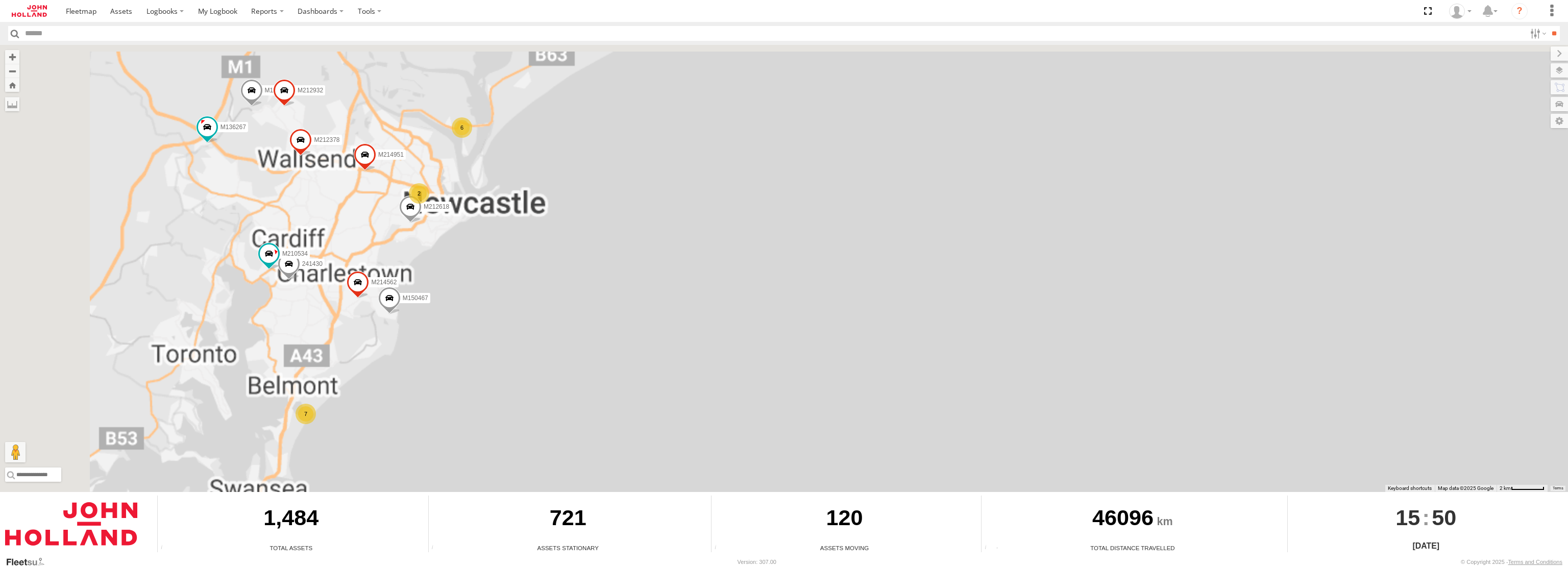
drag, startPoint x: 349, startPoint y: 315, endPoint x: 525, endPoint y: 325, distance: 176.3
click at [525, 325] on div "M132915 M213966 M135183 M207113 M132081 M210102 M213708 M218412 M211125 M209921…" at bounding box center [784, 268] width 1568 height 447
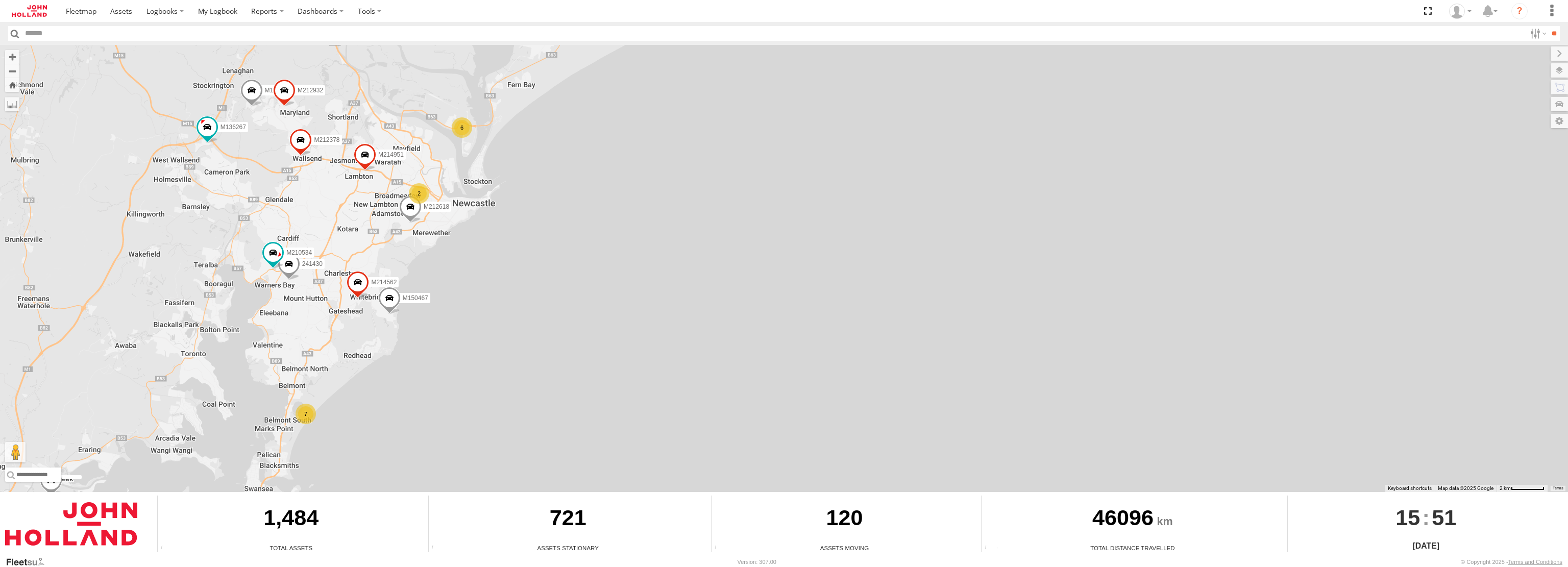
drag, startPoint x: 370, startPoint y: 365, endPoint x: 359, endPoint y: 378, distance: 17.0
click at [369, 319] on div "M132915 M213966 M135183 M207113 M132081 M210102 M213708 M218412 M211125 M209921…" at bounding box center [784, 268] width 1568 height 447
drag, startPoint x: 390, startPoint y: 454, endPoint x: 457, endPoint y: 367, distance: 109.8
click at [457, 369] on div "M132915 M213966 M135183 M207113 M132081 M210102 M213708 M218412 M211125 M209921…" at bounding box center [784, 268] width 1568 height 447
